Goal: Task Accomplishment & Management: Complete application form

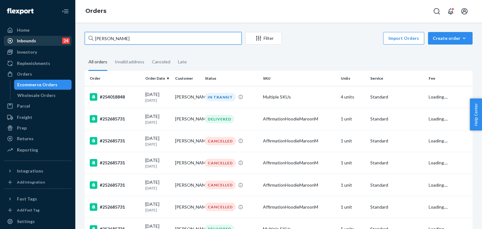
drag, startPoint x: 59, startPoint y: 39, endPoint x: 51, endPoint y: 39, distance: 7.8
click at [51, 39] on div "Home Inbounds 24 Shipping Plans Problems 24 Inventory Products Replenishments O…" at bounding box center [241, 114] width 482 height 229
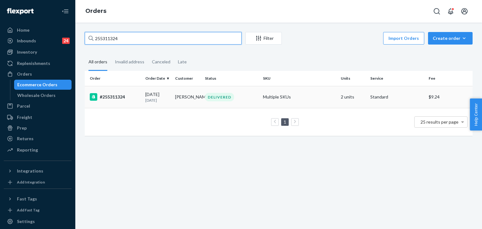
type input "255311324"
click at [117, 98] on div "#255311324" at bounding box center [115, 97] width 50 height 8
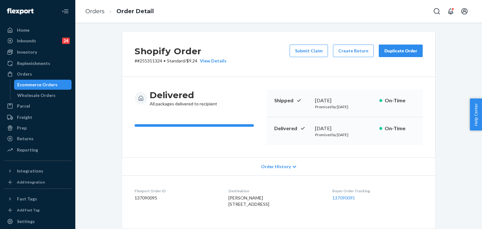
click at [311, 49] on button "Submit Claim" at bounding box center [308, 51] width 38 height 13
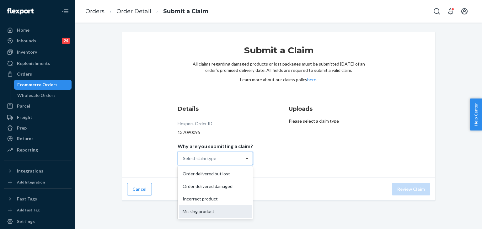
click at [216, 211] on div "Missing product" at bounding box center [215, 211] width 73 height 13
click at [183, 161] on input "Why are you submitting a claim? option Missing product focused, 0 of 4. 4 resul…" at bounding box center [183, 158] width 1 height 6
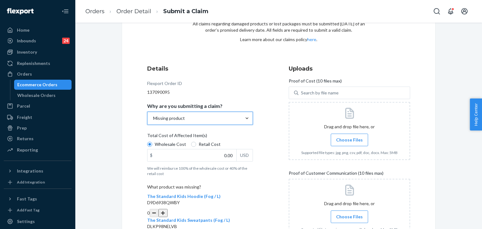
scroll to position [89, 0]
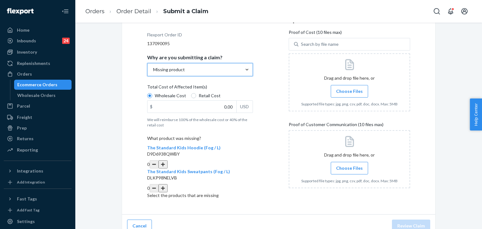
click at [167, 160] on button "button" at bounding box center [162, 164] width 9 height 8
click at [353, 170] on span "Choose Files" at bounding box center [349, 168] width 27 height 6
click at [349, 170] on input "Choose Files" at bounding box center [349, 168] width 0 height 7
click at [351, 90] on span "Choose Files" at bounding box center [349, 91] width 27 height 6
click at [349, 90] on input "Choose Files" at bounding box center [349, 91] width 0 height 7
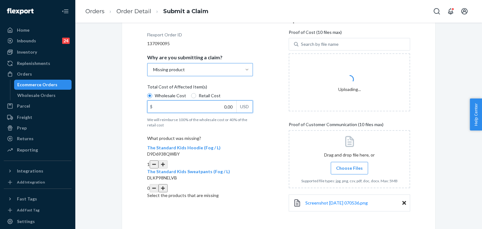
click at [208, 104] on input "0.00" at bounding box center [191, 107] width 89 height 12
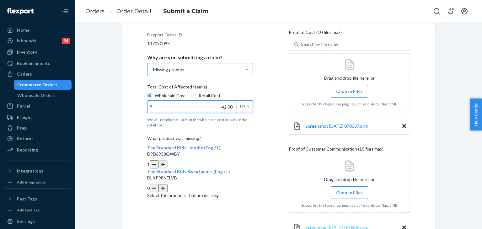
type input "42.00"
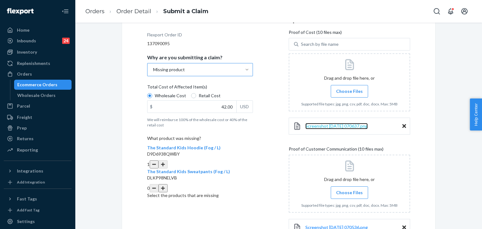
click at [341, 125] on span "Screenshot [DATE] 070637.png" at bounding box center [336, 125] width 62 height 5
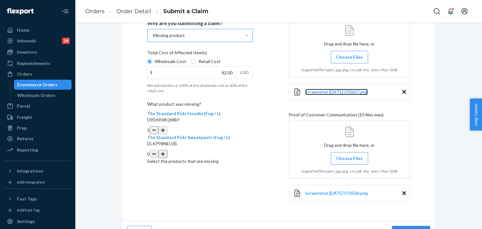
scroll to position [137, 0]
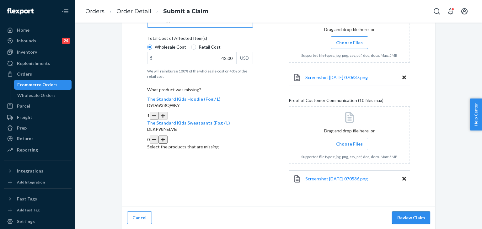
click at [418, 217] on button "Review Claim" at bounding box center [411, 217] width 38 height 13
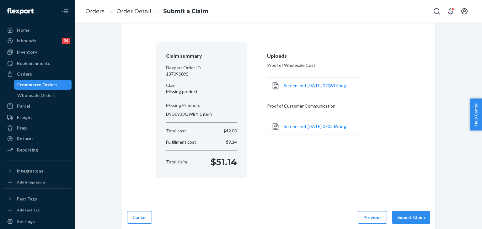
scroll to position [33, 0]
click at [414, 218] on button "Submit Claim" at bounding box center [411, 217] width 38 height 13
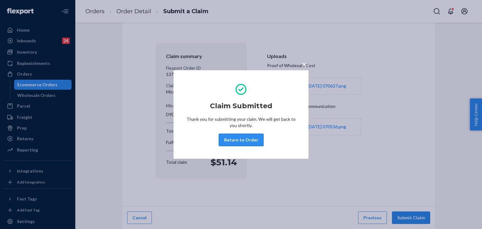
click at [256, 138] on button "Return to Order" at bounding box center [241, 140] width 45 height 13
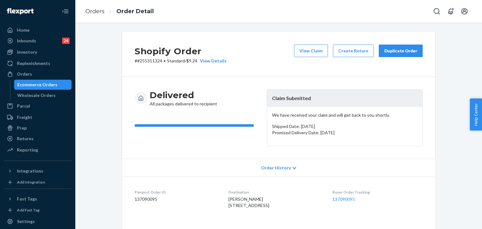
drag, startPoint x: 107, startPoint y: 78, endPoint x: 133, endPoint y: 78, distance: 25.7
click at [315, 52] on button "View Claim" at bounding box center [311, 51] width 34 height 13
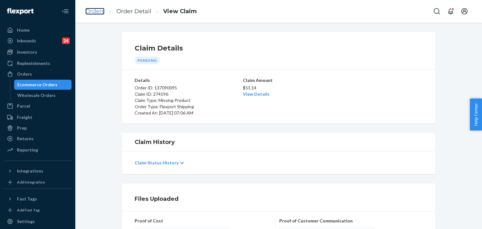
click at [97, 10] on link "Orders" at bounding box center [94, 11] width 19 height 7
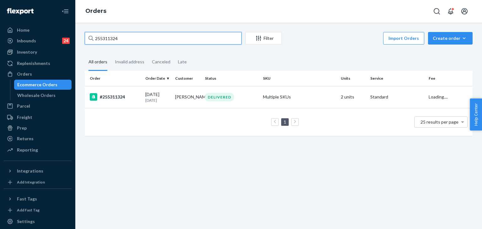
drag, startPoint x: 97, startPoint y: 34, endPoint x: 92, endPoint y: 27, distance: 9.5
click at [82, 34] on div "255311324 Filter Import Orders Create order Ecommerce order Removal order All o…" at bounding box center [278, 87] width 397 height 110
paste input "239500"
type input "255239500"
click at [113, 96] on div "#255239500" at bounding box center [115, 97] width 50 height 8
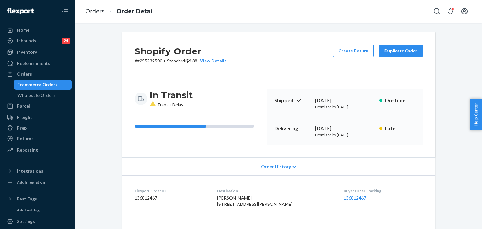
click at [392, 143] on div "Delivering [DATE] Promised by [DATE] Late" at bounding box center [344, 131] width 156 height 28
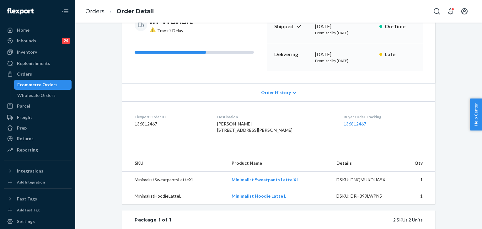
scroll to position [11, 0]
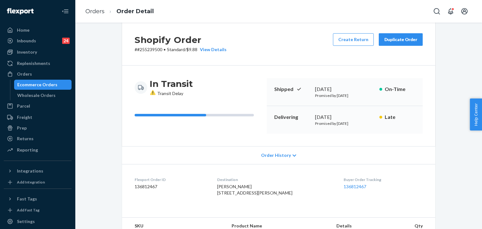
click at [379, 116] on div "Late" at bounding box center [397, 116] width 36 height 7
click at [292, 154] on icon at bounding box center [294, 155] width 4 height 4
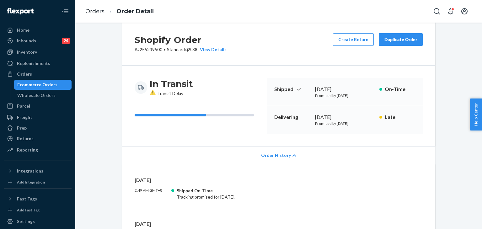
click at [292, 154] on icon at bounding box center [294, 155] width 4 height 4
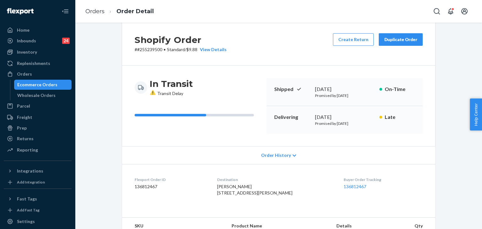
click at [88, 15] on ol "Orders Order Detail" at bounding box center [119, 11] width 78 height 18
click at [102, 11] on link "Orders" at bounding box center [94, 11] width 19 height 7
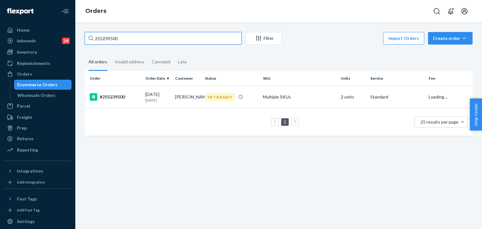
click at [61, 35] on div "Home Inbounds 24 Shipping Plans Problems 24 Inventory Products Replenishments O…" at bounding box center [241, 114] width 482 height 229
paste input "354149"
type input "255354149"
